Goal: Task Accomplishment & Management: Check status

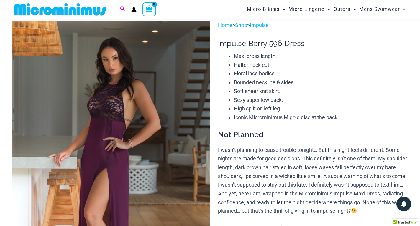
scroll to position [29, 0]
click at [123, 11] on icon "Search icon link" at bounding box center [122, 8] width 5 height 5
type input "****"
click button "Search" at bounding box center [0, 0] width 0 height 0
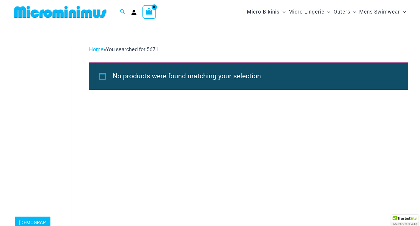
click at [163, 48] on div "Home » You searched for 5671" at bounding box center [248, 49] width 319 height 9
click at [154, 47] on span "You searched for 5671" at bounding box center [132, 49] width 52 height 6
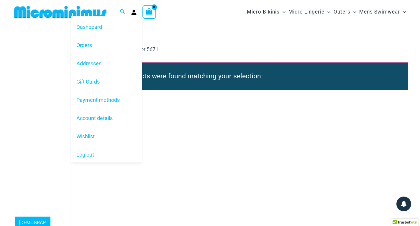
click at [134, 13] on icon "Account icon link" at bounding box center [134, 13] width 5 height 2
click at [87, 47] on link "Orders" at bounding box center [106, 45] width 71 height 18
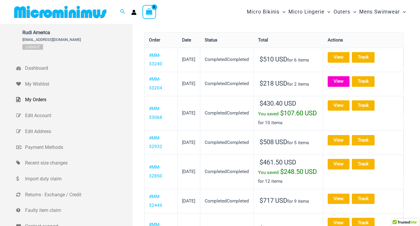
click at [349, 80] on link "View" at bounding box center [339, 81] width 22 height 10
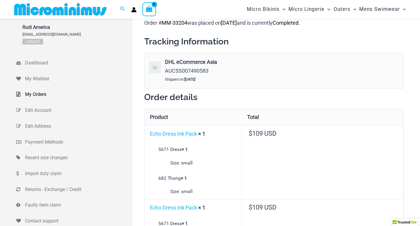
scroll to position [83, 0]
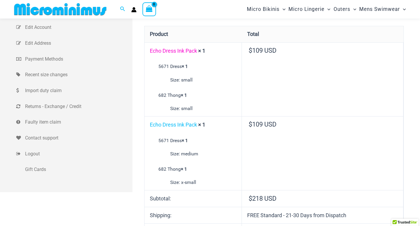
click at [173, 51] on link "Echo Dress Ink Pack" at bounding box center [173, 51] width 47 height 6
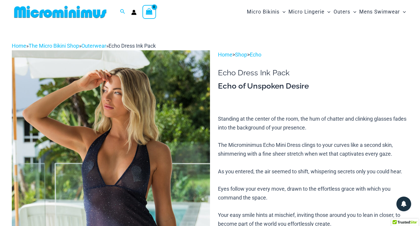
scroll to position [29, 0]
